Goal: Information Seeking & Learning: Understand process/instructions

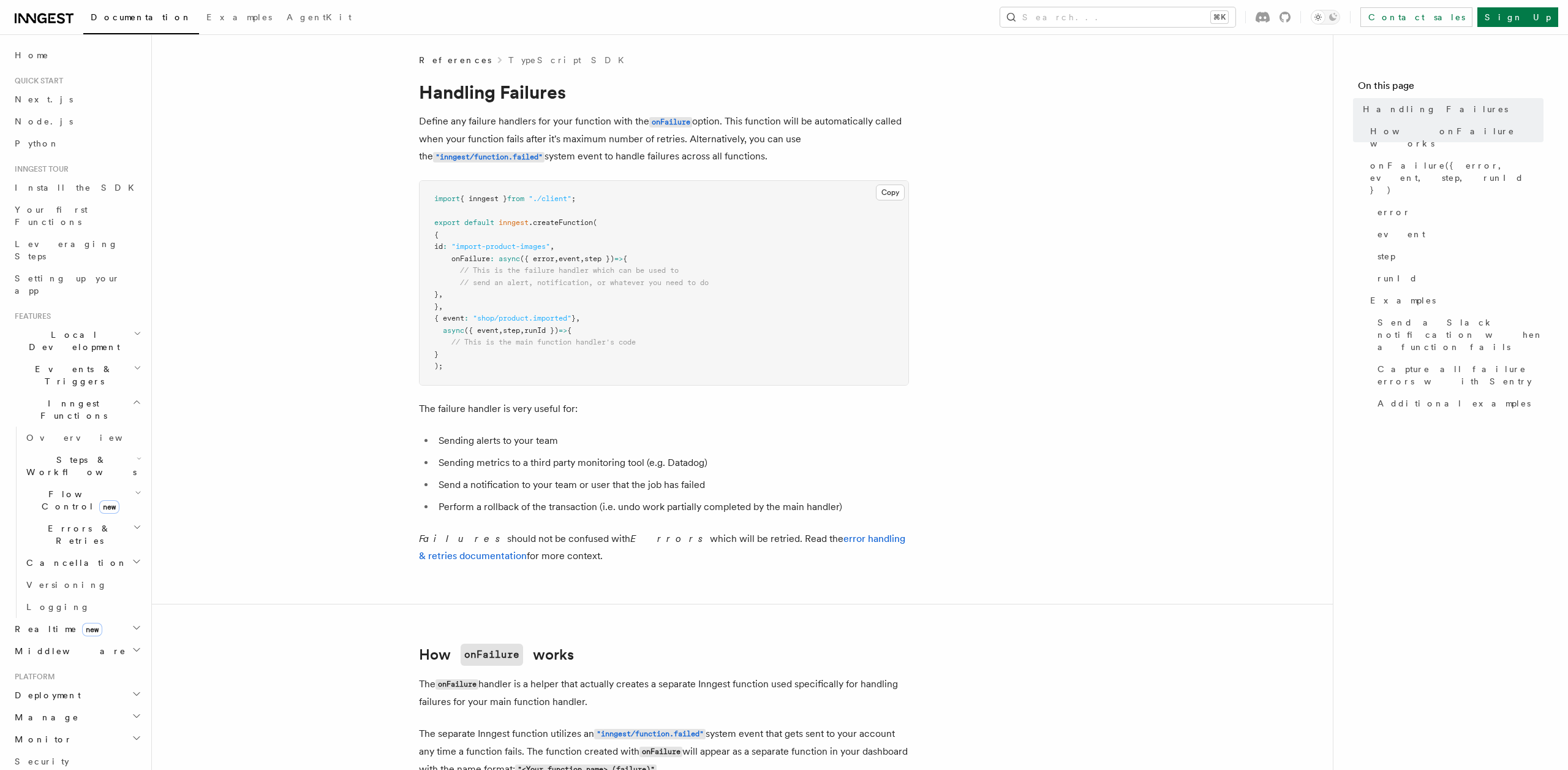
click at [571, 289] on pre "import { inngest } from "./client" ; export default inngest .createFunction ( {…" at bounding box center [664, 282] width 489 height 204
drag, startPoint x: 455, startPoint y: 266, endPoint x: 688, endPoint y: 264, distance: 233.0
click at [688, 264] on pre "import { inngest } from "./client" ; export default inngest .createFunction ( {…" at bounding box center [664, 282] width 489 height 204
drag, startPoint x: 683, startPoint y: 284, endPoint x: 598, endPoint y: 245, distance: 93.5
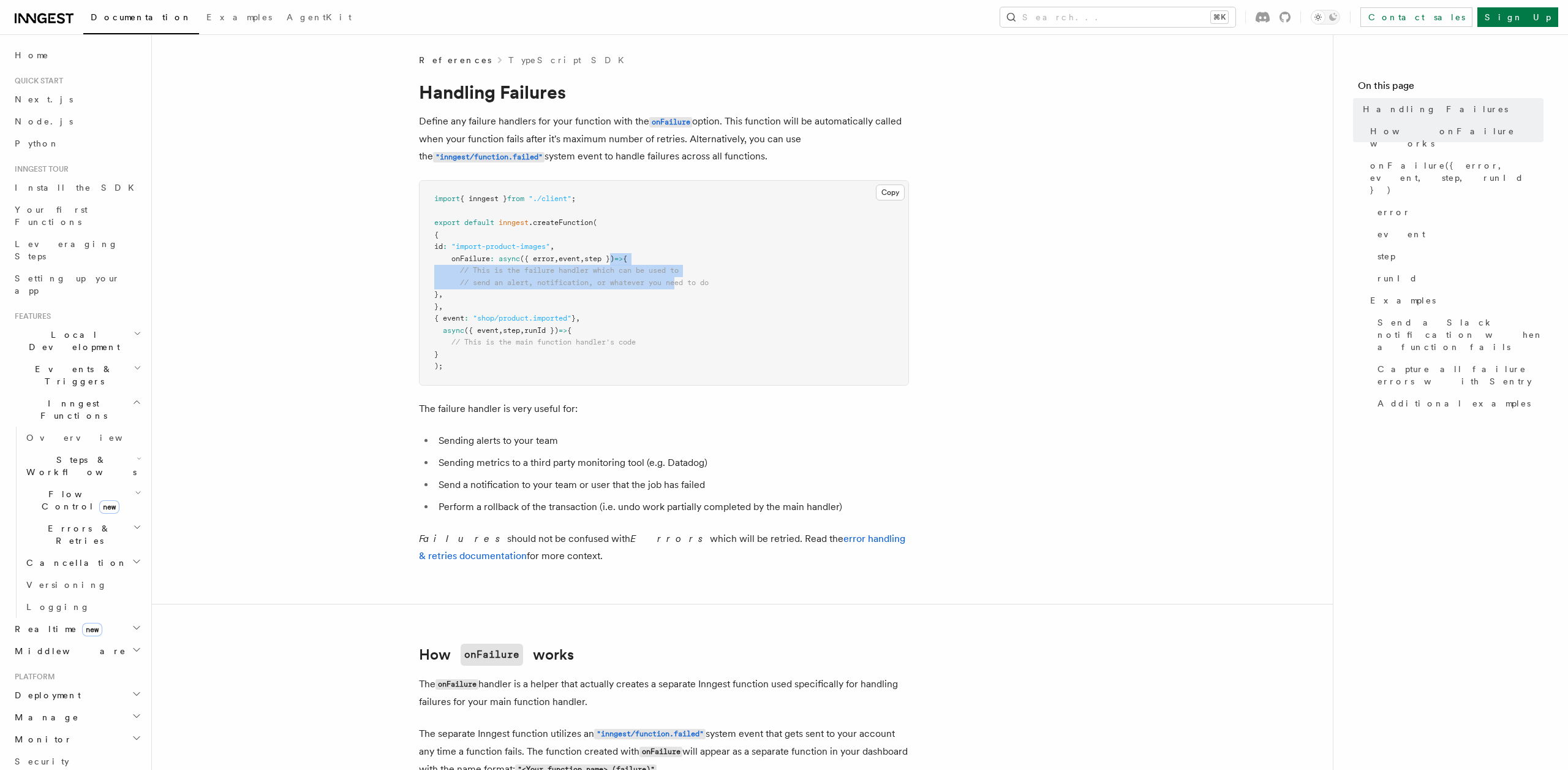
click at [598, 245] on pre "import { inngest } from "./client" ; export default inngest .createFunction ( {…" at bounding box center [664, 282] width 489 height 204
drag, startPoint x: 558, startPoint y: 260, endPoint x: 583, endPoint y: 316, distance: 61.3
click at [583, 316] on code "import { inngest } from "./client" ; export default inngest .createFunction ( {…" at bounding box center [571, 282] width 274 height 176
click at [571, 316] on span ""shop/product.imported"" at bounding box center [522, 317] width 99 height 8
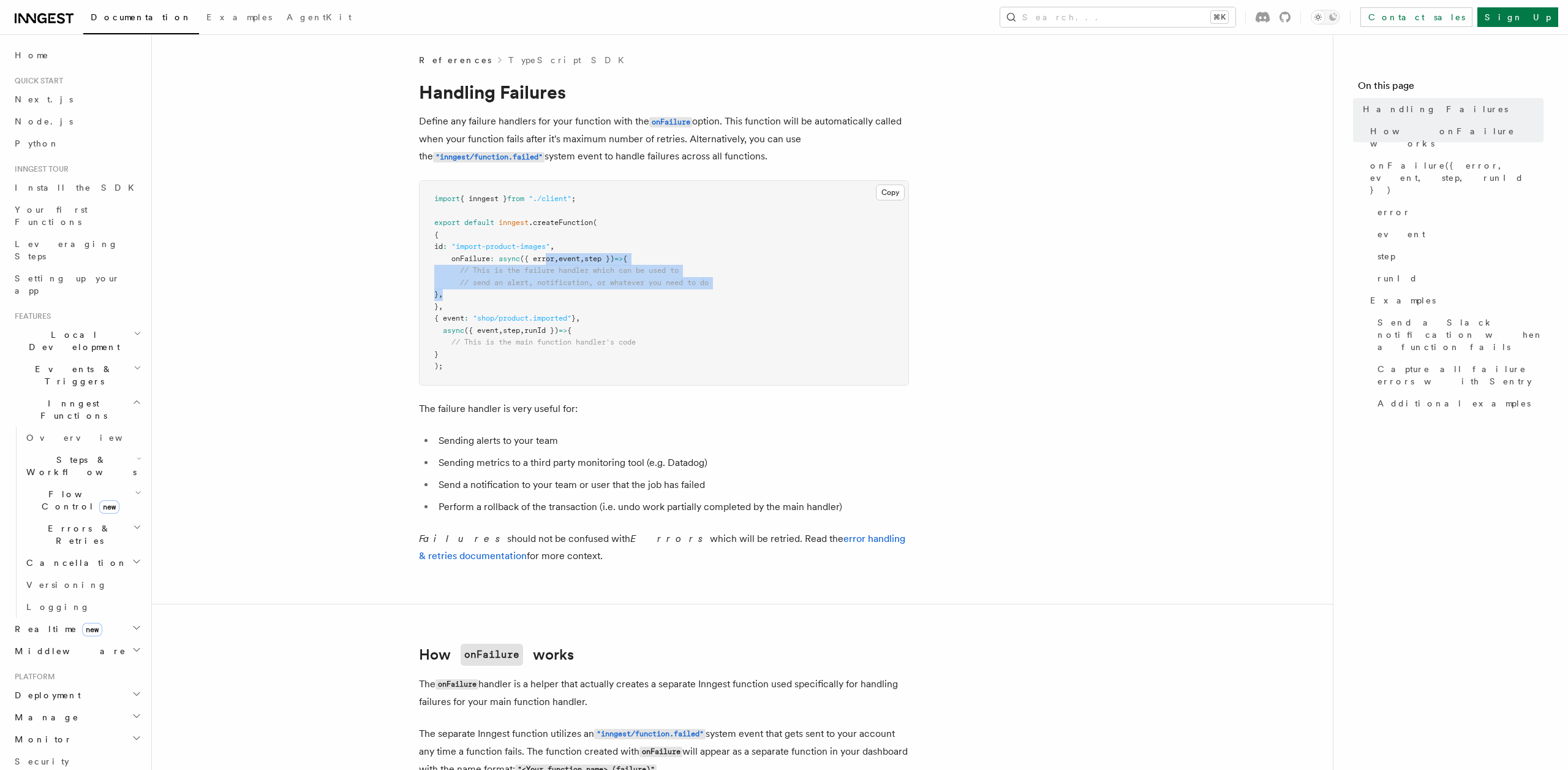
drag, startPoint x: 560, startPoint y: 289, endPoint x: 546, endPoint y: 253, distance: 38.6
click at [546, 253] on pre "import { inngest } from "./client" ; export default inngest .createFunction ( {…" at bounding box center [664, 282] width 489 height 204
drag, startPoint x: 546, startPoint y: 253, endPoint x: 555, endPoint y: 297, distance: 44.9
click at [555, 296] on pre "import { inngest } from "./client" ; export default inngest .createFunction ( {…" at bounding box center [664, 282] width 489 height 204
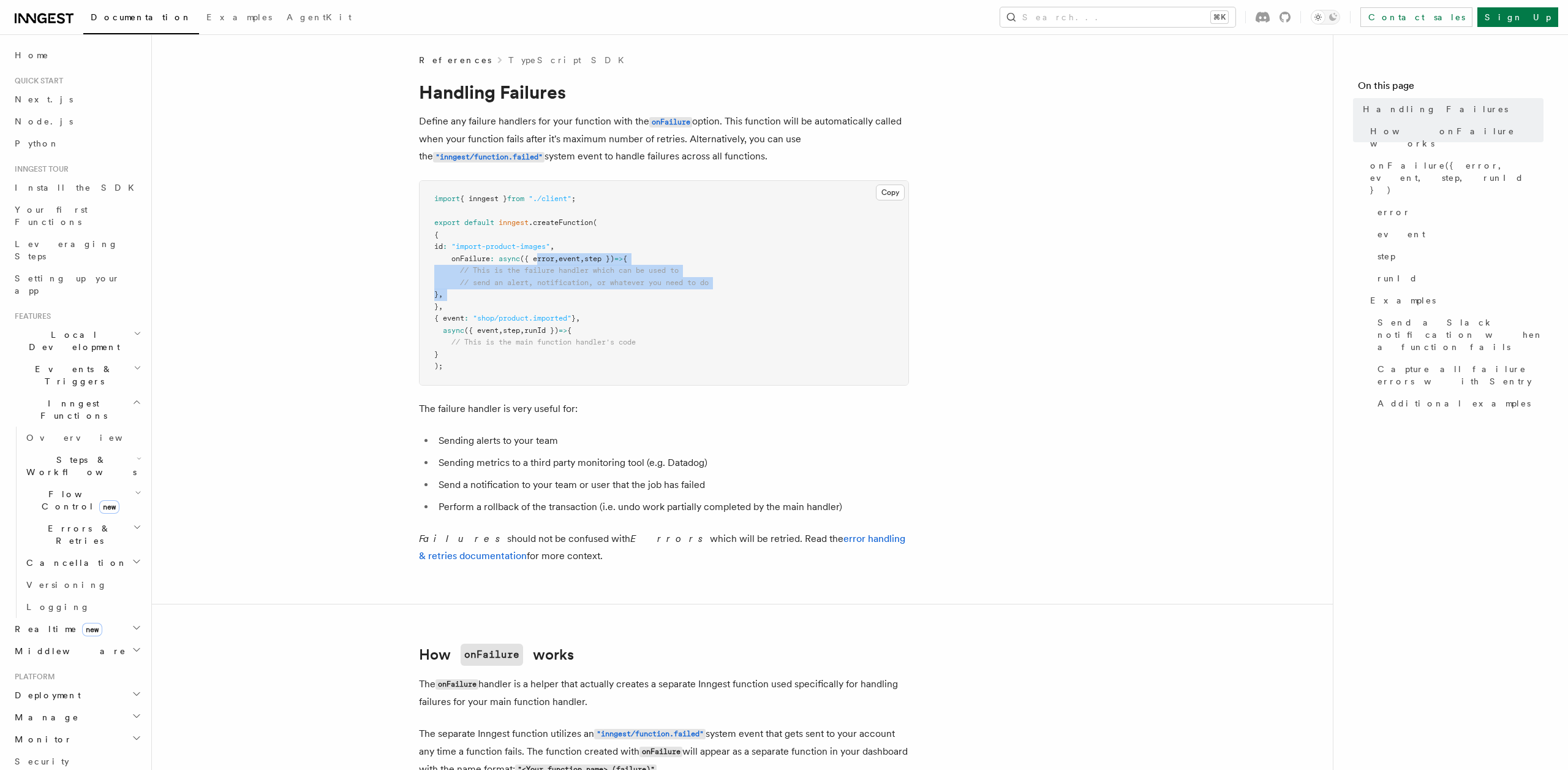
click at [555, 297] on pre "import { inngest } from "./client" ; export default inngest .createFunction ( {…" at bounding box center [664, 282] width 489 height 204
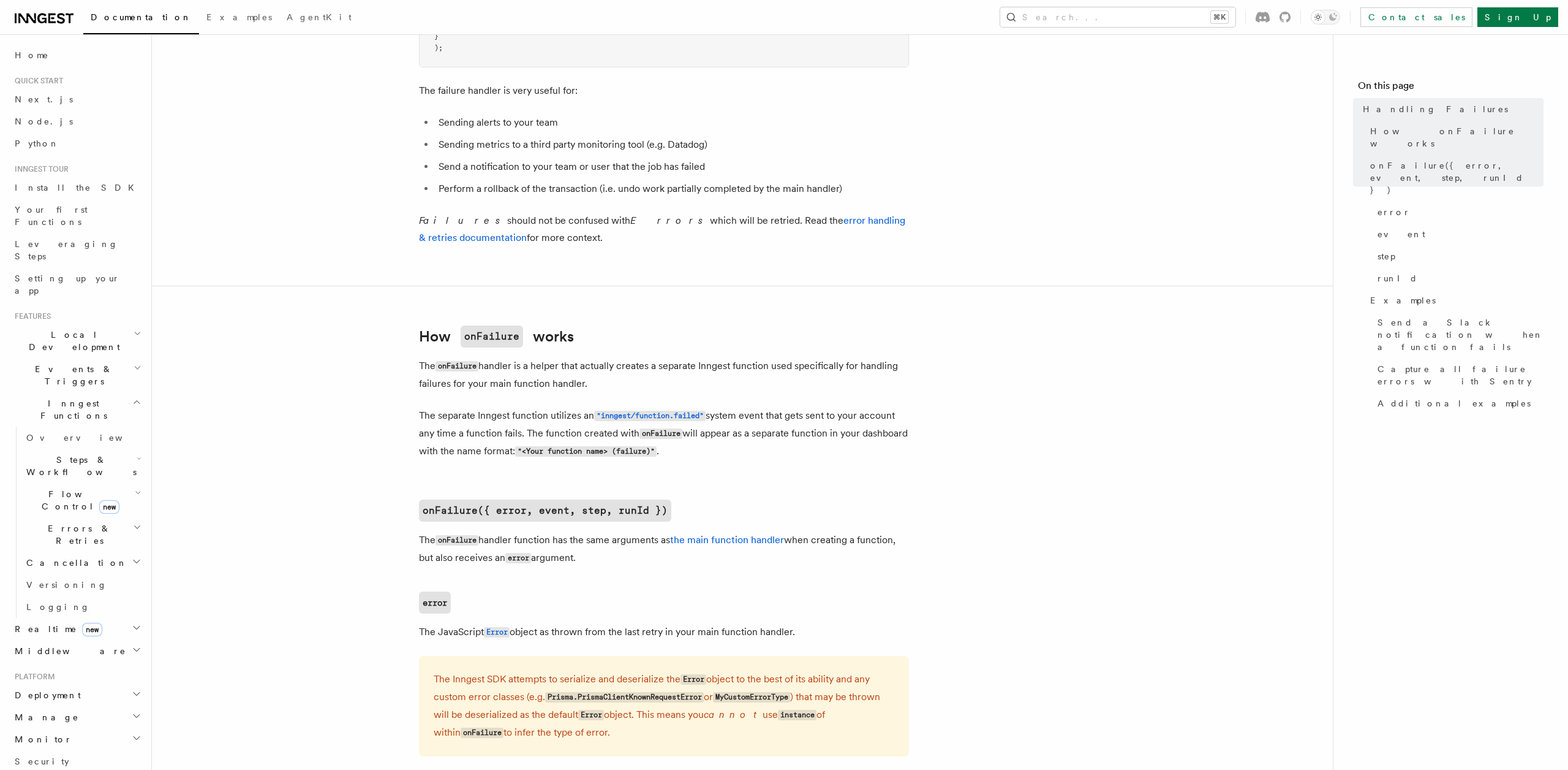
scroll to position [420, 0]
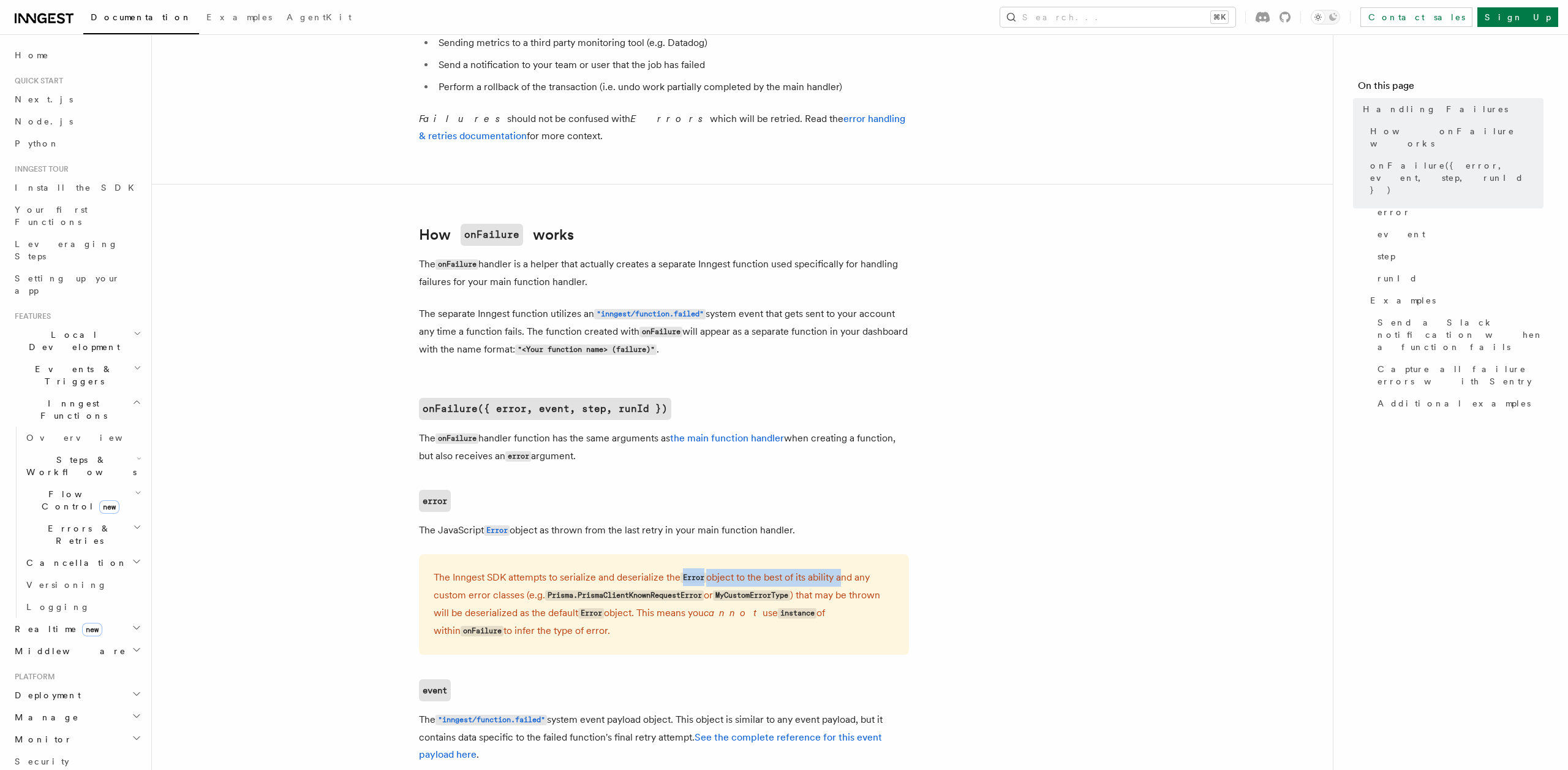
drag, startPoint x: 841, startPoint y: 571, endPoint x: 571, endPoint y: 602, distance: 271.8
click at [583, 600] on p "The Inngest SDK attempts to serialize and deserialize the Error object to the b…" at bounding box center [664, 604] width 461 height 71
click at [571, 602] on p "The Inngest SDK attempts to serialize and deserialize the Error object to the b…" at bounding box center [664, 604] width 461 height 71
